Goal: Contribute content: Add original content to the website for others to see

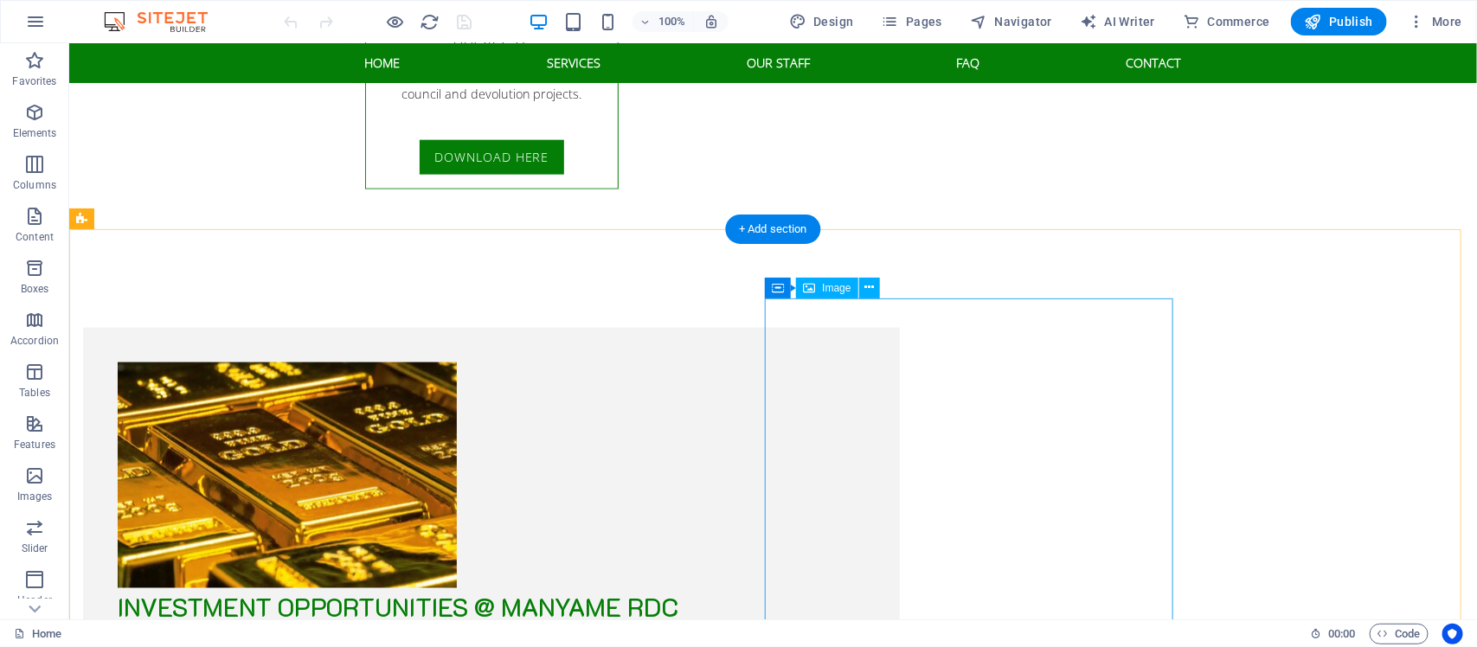
scroll to position [3894, 0]
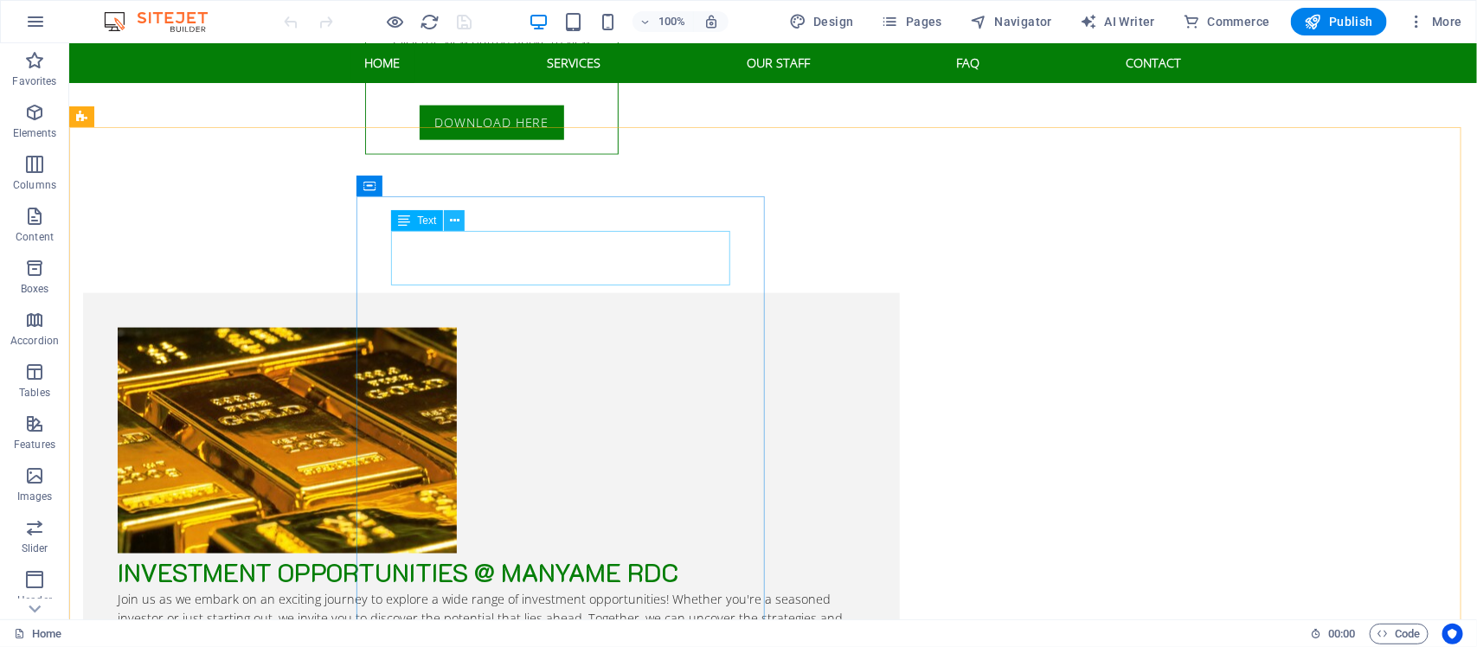
click at [455, 225] on icon at bounding box center [455, 221] width 10 height 18
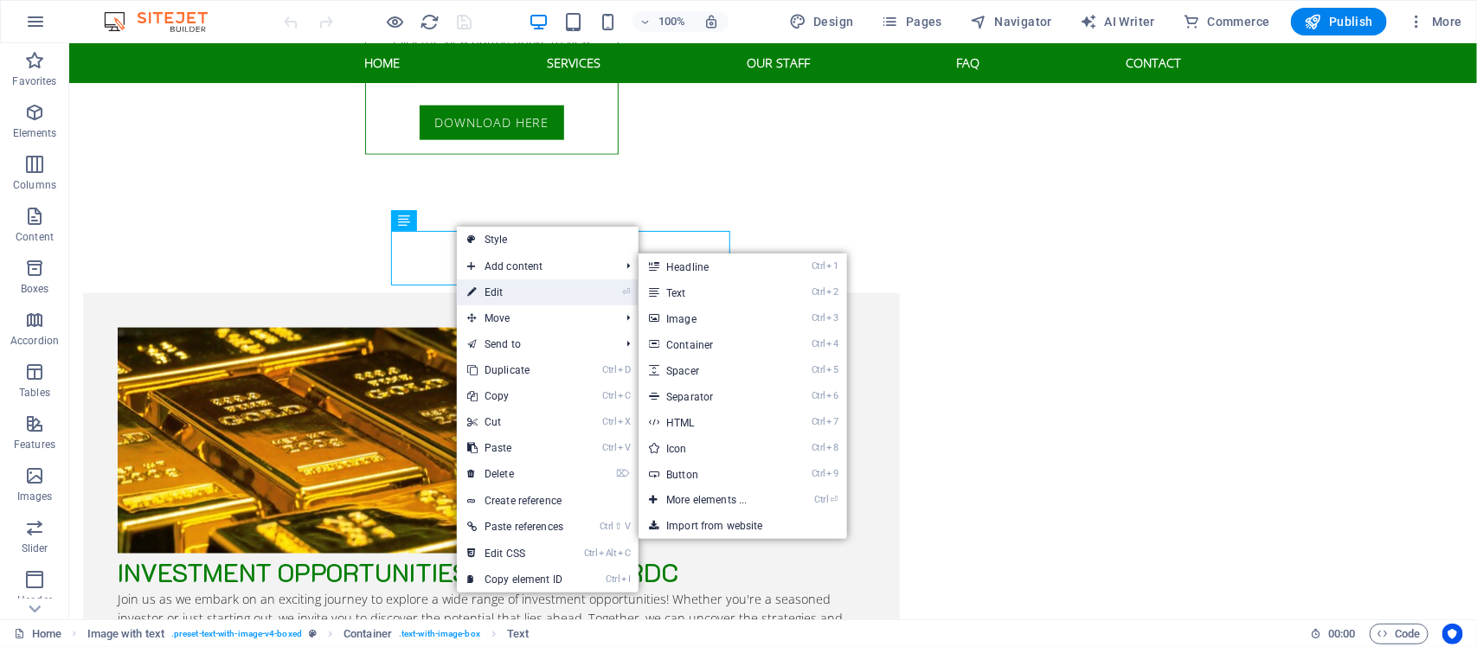
drag, startPoint x: 500, startPoint y: 286, endPoint x: 150, endPoint y: 254, distance: 351.9
click at [500, 286] on link "⏎ Edit" at bounding box center [515, 293] width 117 height 26
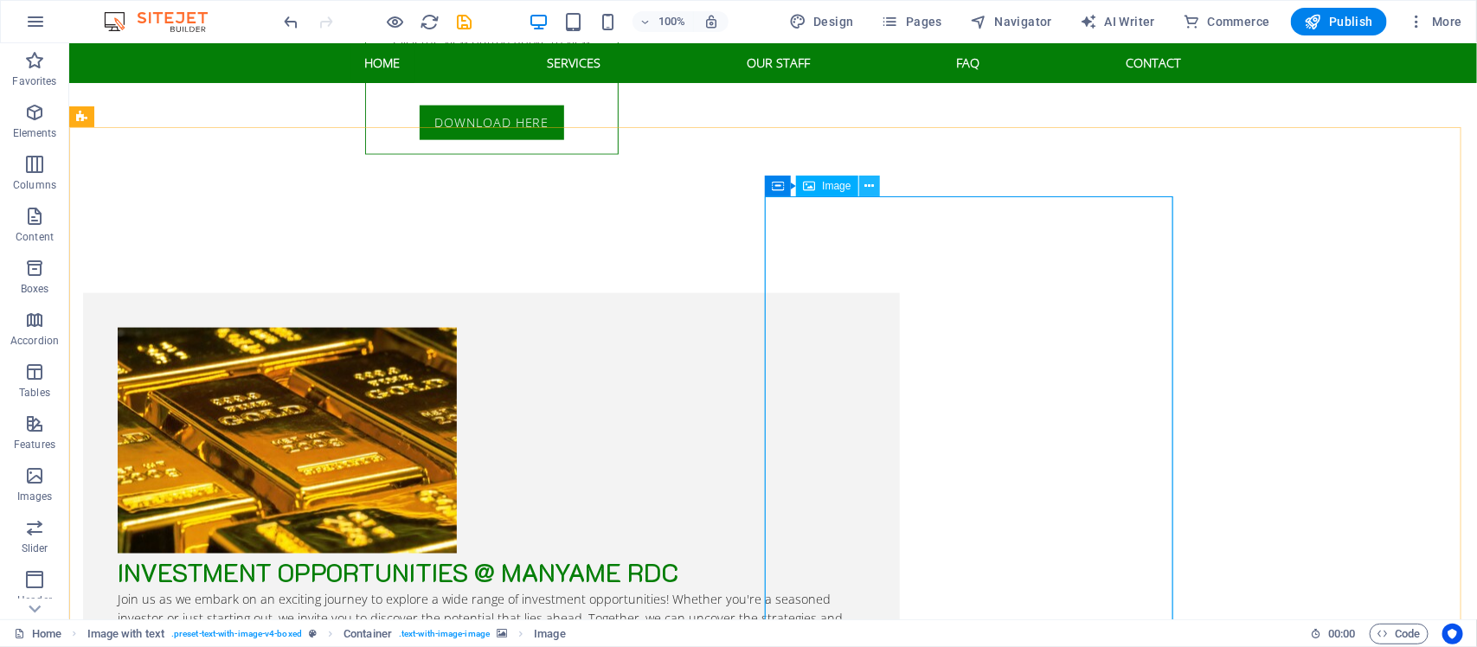
click at [868, 186] on icon at bounding box center [870, 186] width 10 height 18
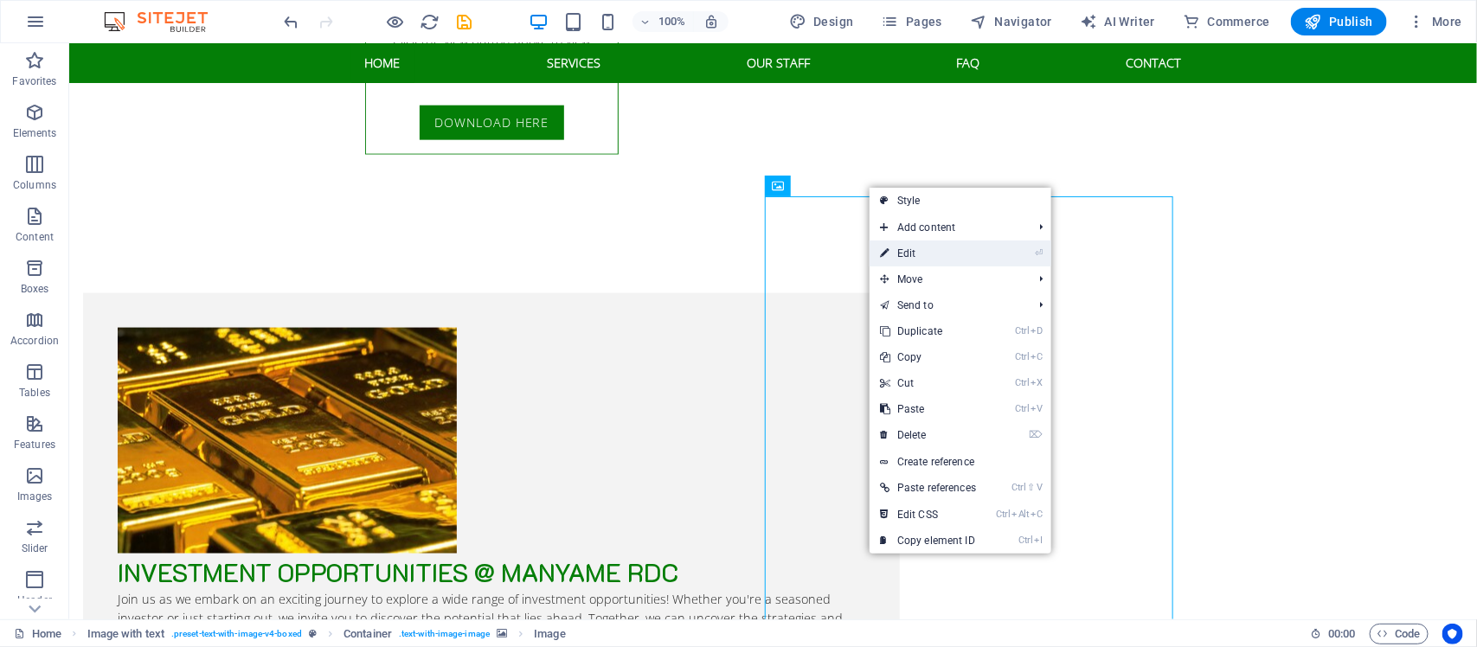
click at [950, 254] on link "⏎ Edit" at bounding box center [928, 254] width 117 height 26
select select "px"
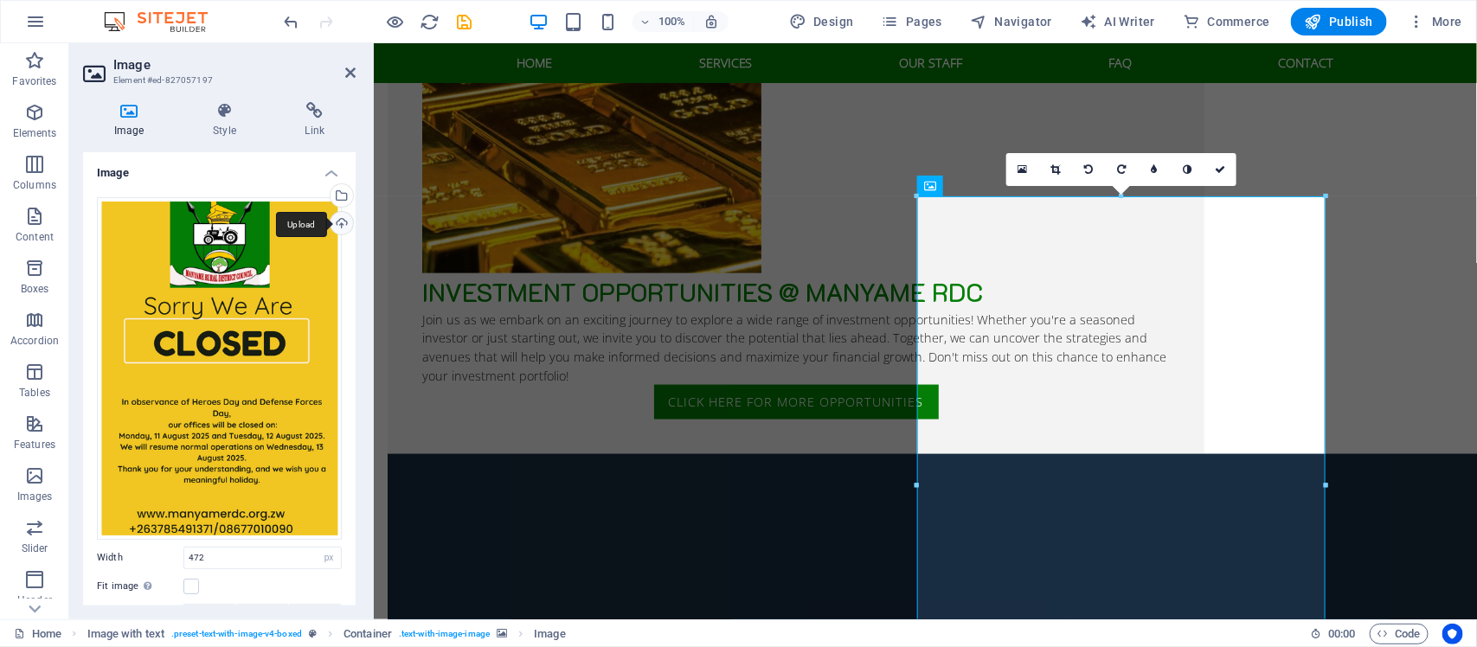
click at [340, 225] on div "Upload" at bounding box center [340, 225] width 26 height 26
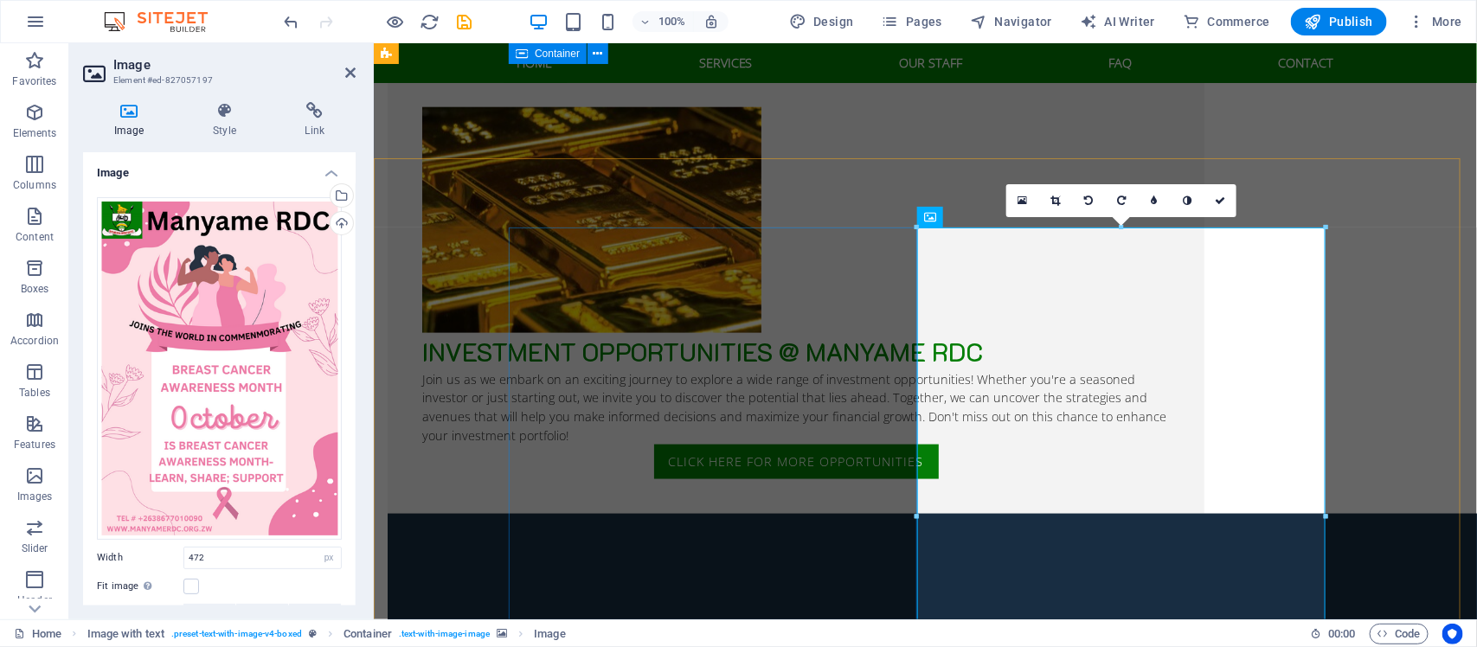
scroll to position [3786, 0]
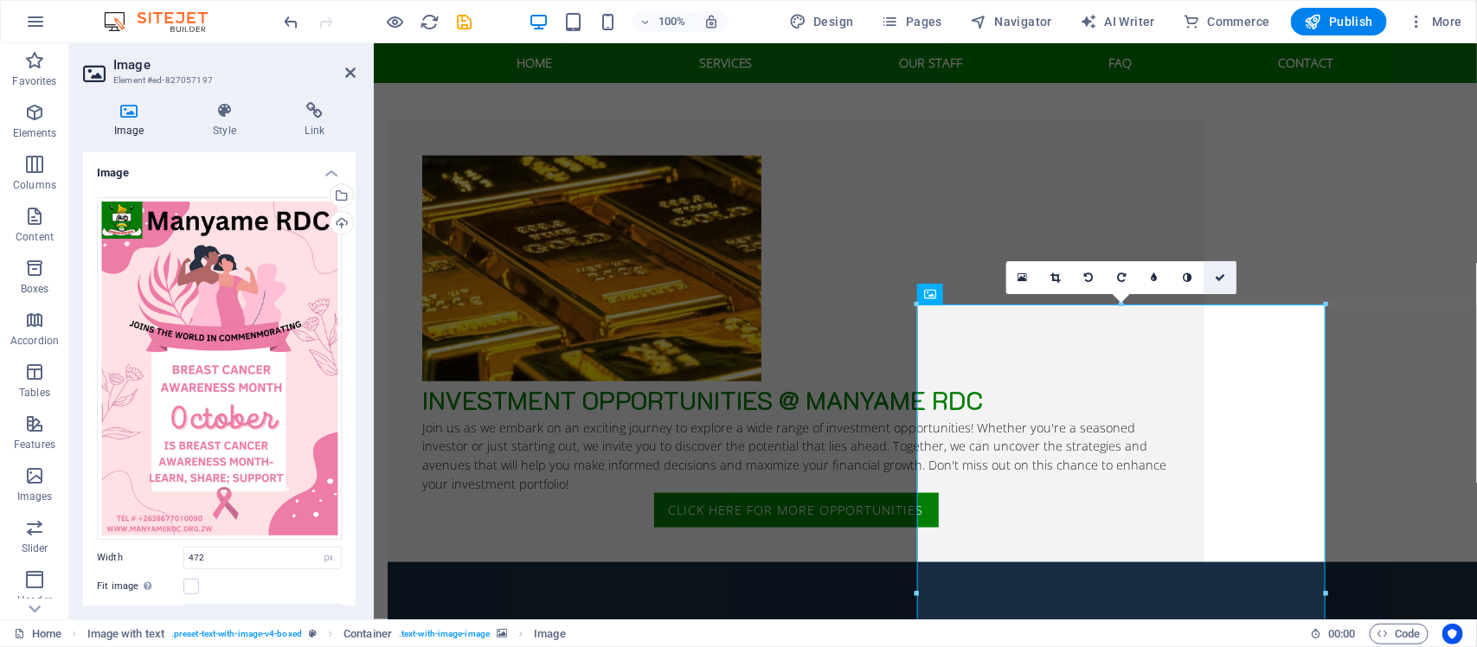
click at [1216, 278] on icon at bounding box center [1220, 278] width 10 height 10
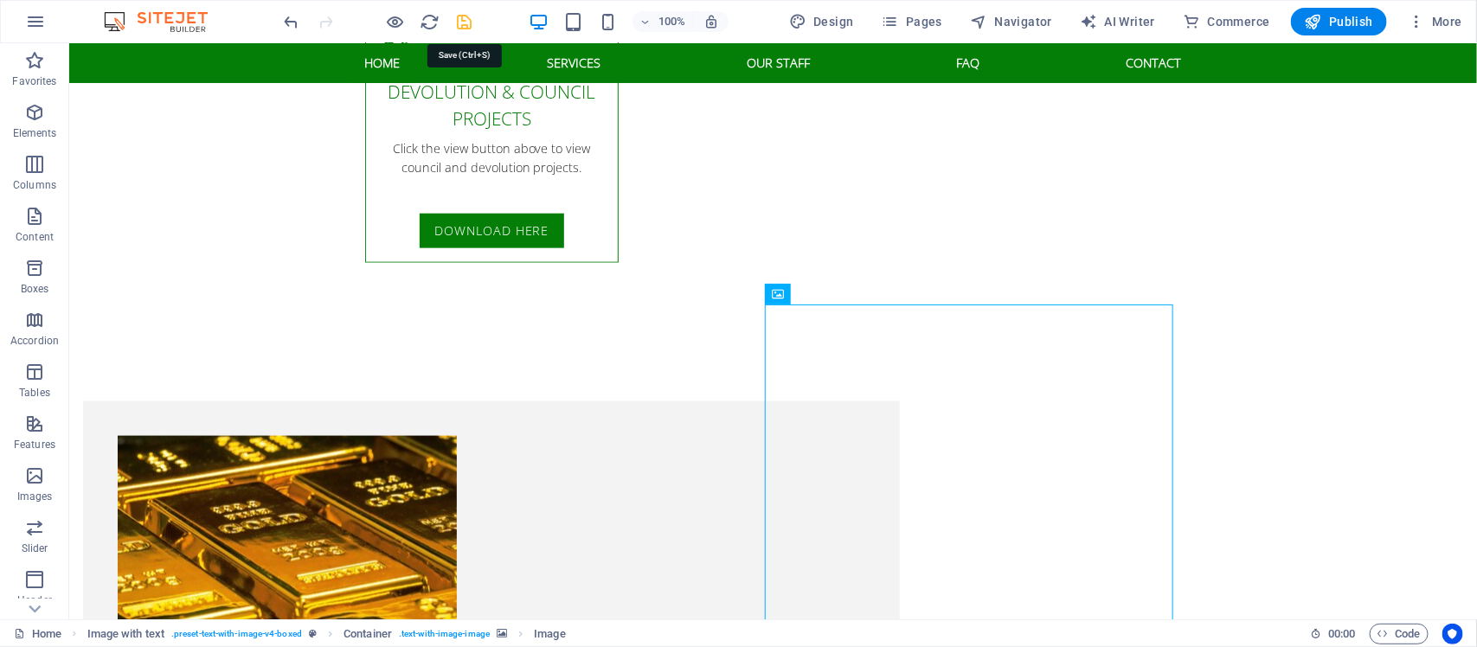
click at [467, 20] on icon "save" at bounding box center [465, 22] width 20 height 20
checkbox input "false"
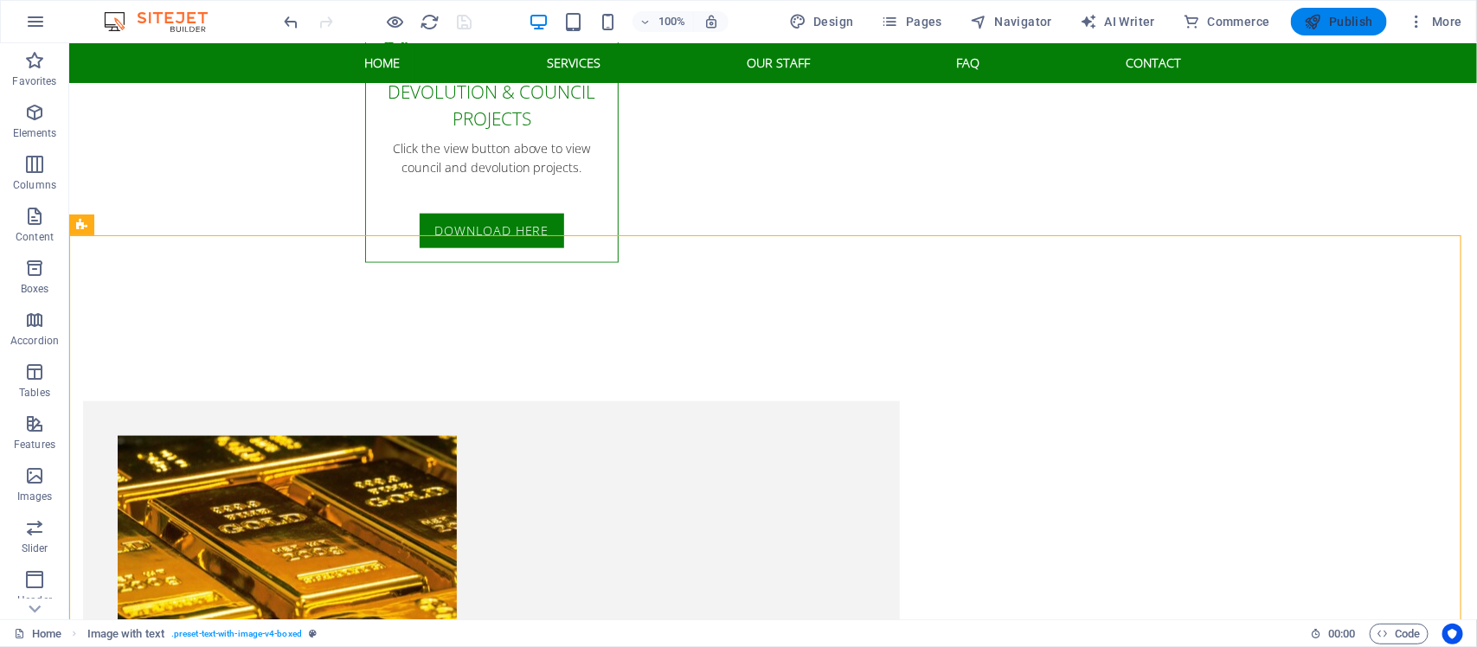
click at [1355, 17] on span "Publish" at bounding box center [1339, 21] width 68 height 17
